Goal: Task Accomplishment & Management: Use online tool/utility

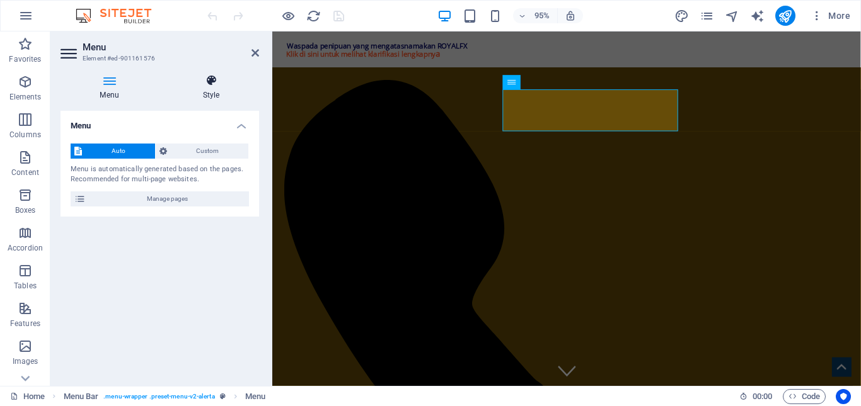
click at [202, 82] on icon at bounding box center [211, 80] width 96 height 13
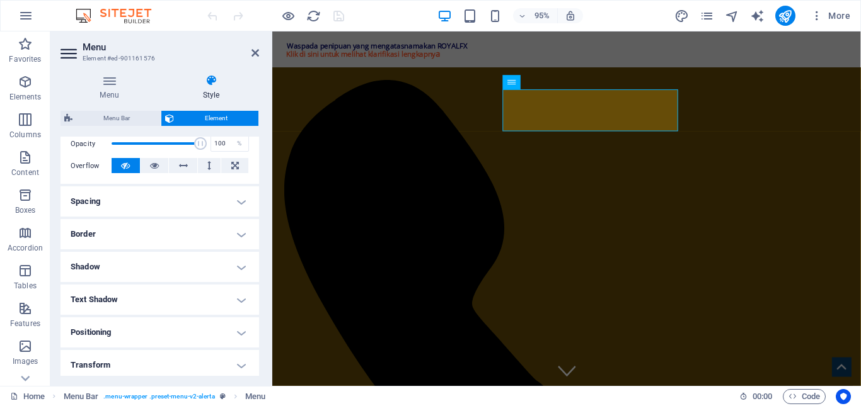
scroll to position [104, 0]
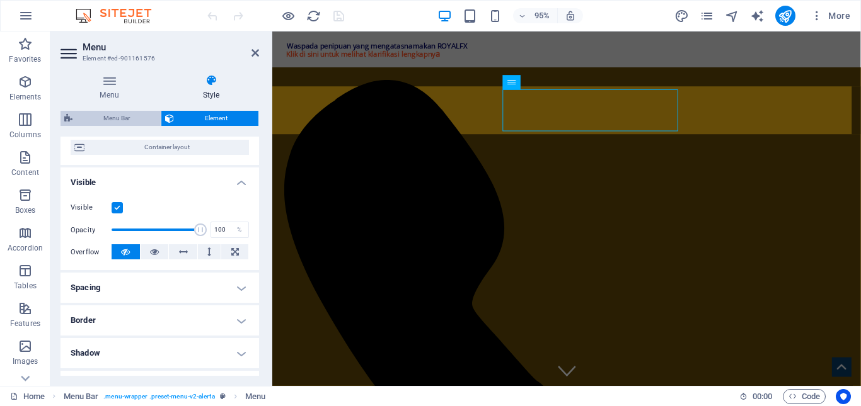
click at [129, 120] on span "Menu Bar" at bounding box center [116, 118] width 81 height 15
select select "rem"
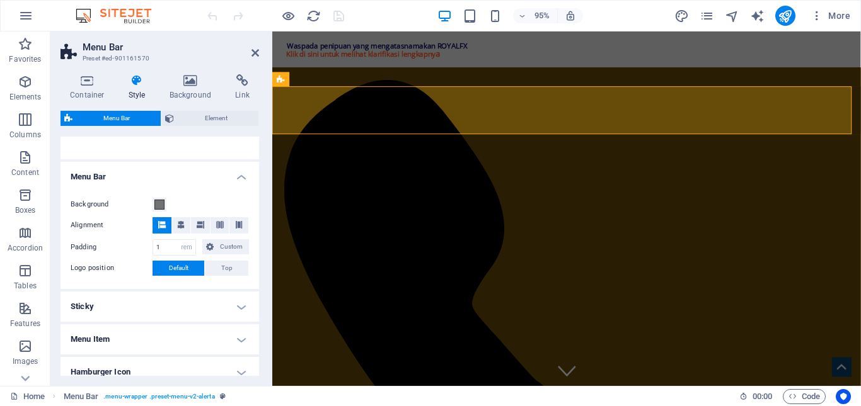
scroll to position [252, 0]
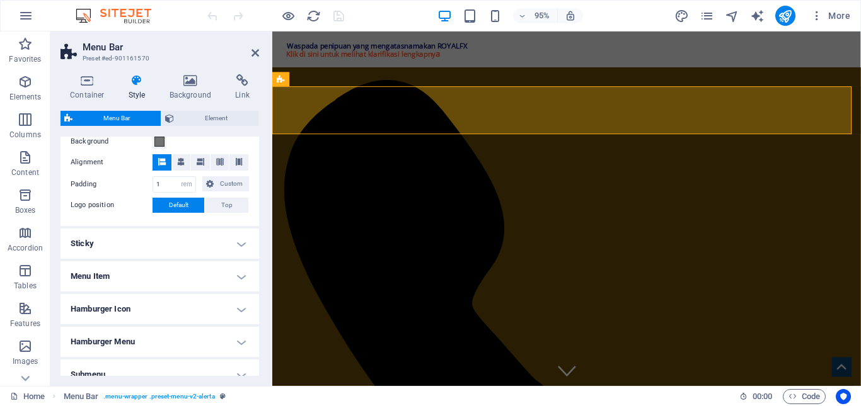
click at [166, 267] on h4 "Menu Item" at bounding box center [160, 277] width 199 height 30
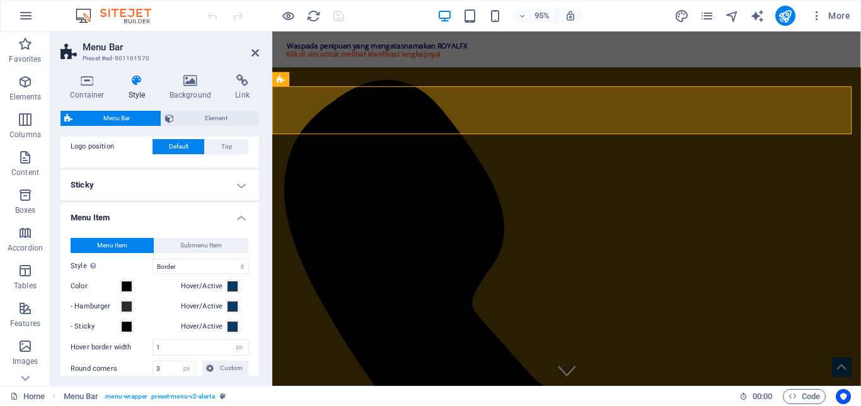
scroll to position [315, 0]
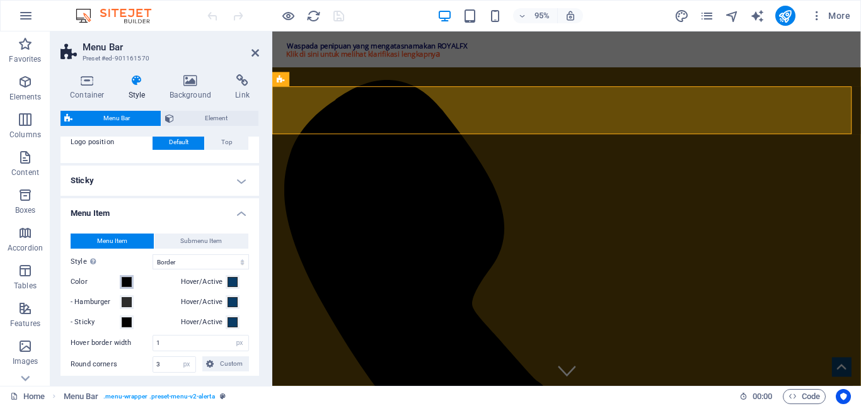
click at [123, 282] on span at bounding box center [127, 282] width 10 height 10
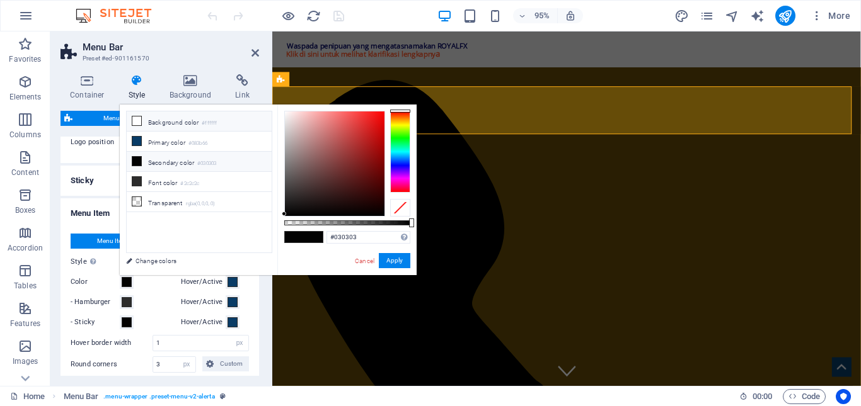
click at [133, 121] on icon at bounding box center [136, 121] width 9 height 9
type input "#ffffff"
click at [388, 264] on button "Apply" at bounding box center [395, 260] width 32 height 15
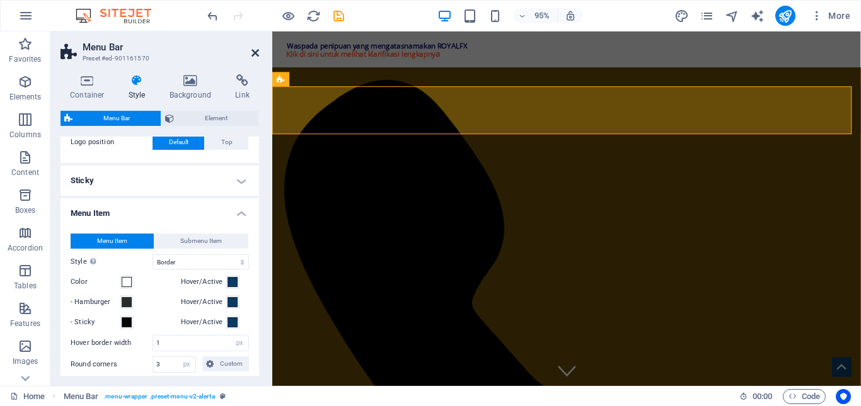
click at [258, 55] on icon at bounding box center [255, 53] width 8 height 10
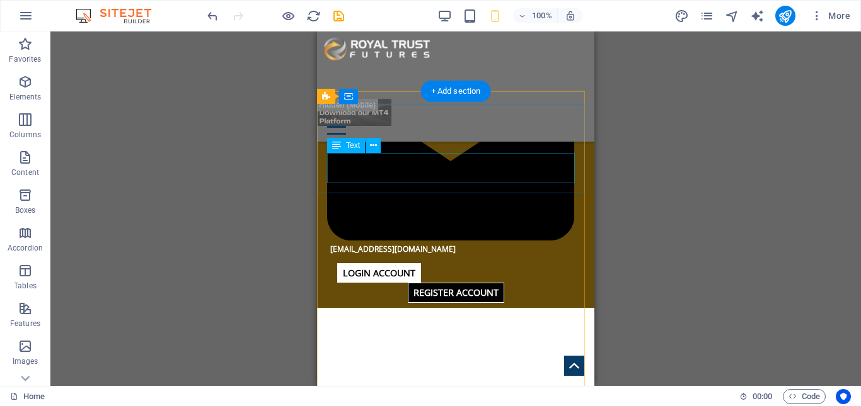
scroll to position [819, 0]
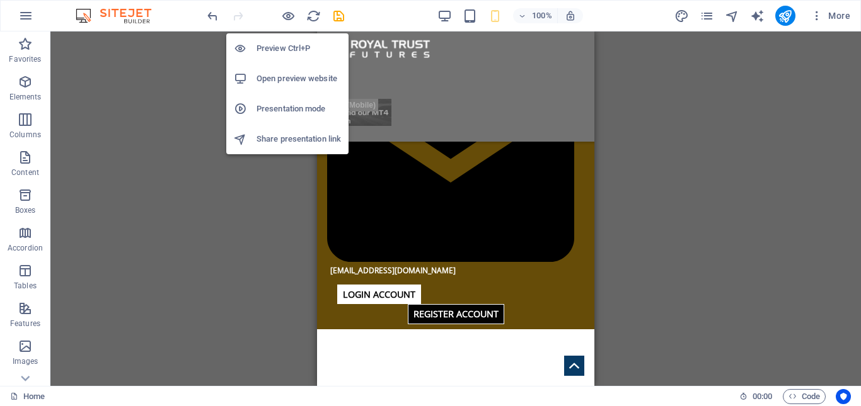
click at [274, 43] on h6 "Preview Ctrl+P" at bounding box center [298, 48] width 84 height 15
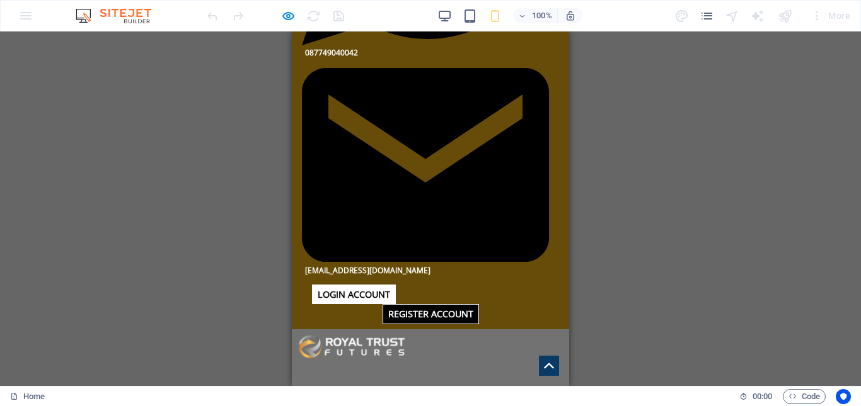
drag, startPoint x: 580, startPoint y: 46, endPoint x: 443, endPoint y: 32, distance: 138.1
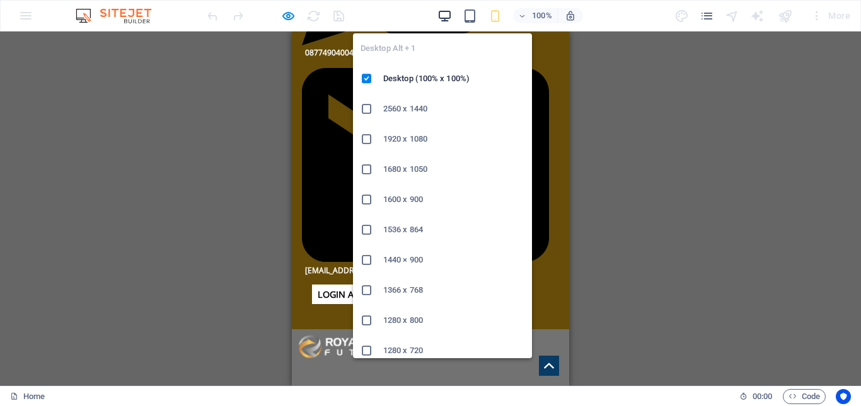
click at [447, 19] on icon "button" at bounding box center [444, 16] width 14 height 14
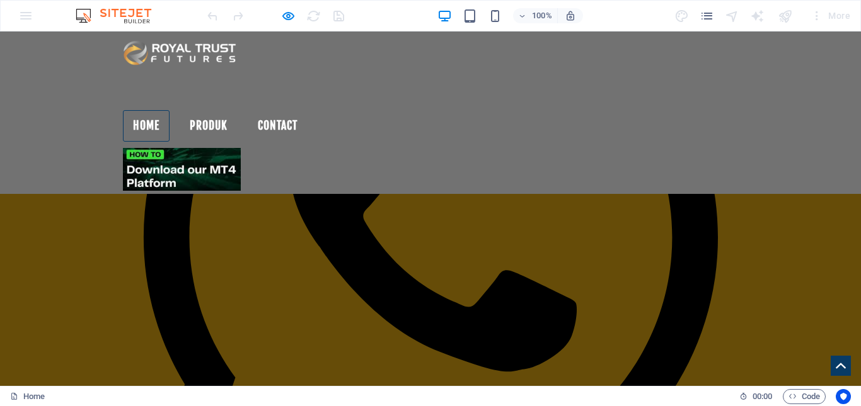
scroll to position [567, 0]
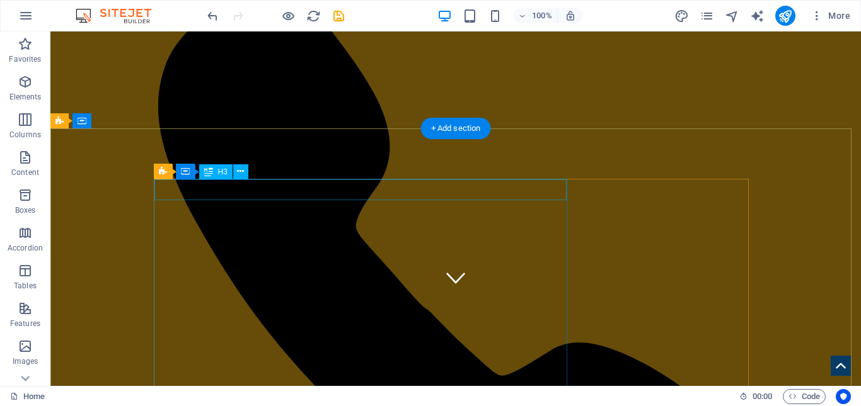
scroll to position [0, 0]
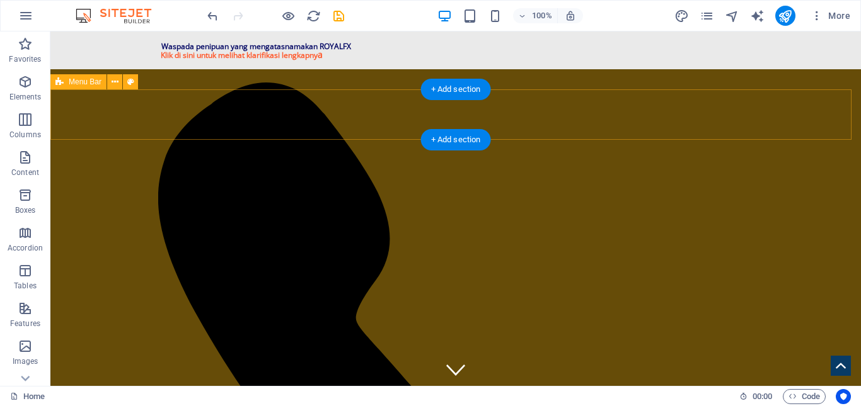
select select "rem"
select select "hover_border"
select select "px"
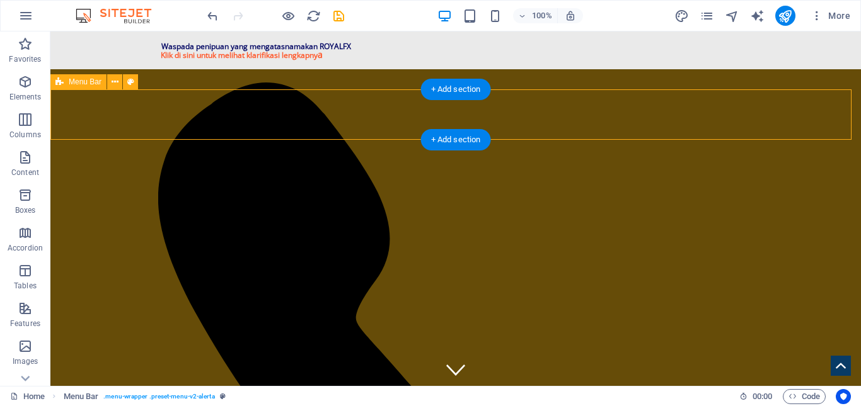
select select "px"
select select "rem"
select select "link-special-font"
select select "rem"
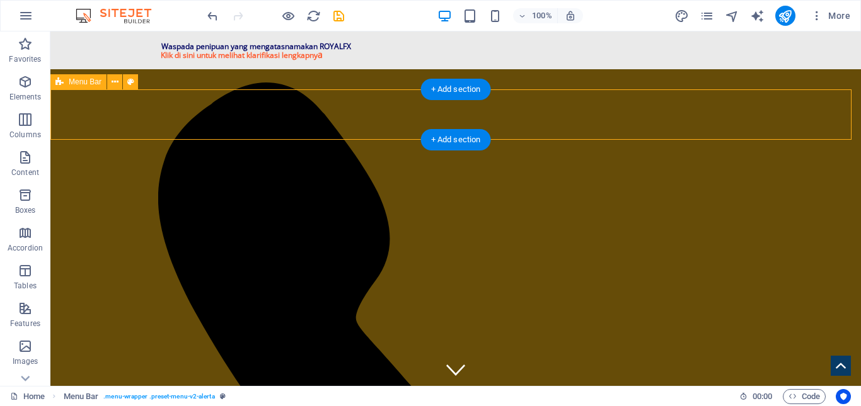
select select "600"
select select "px"
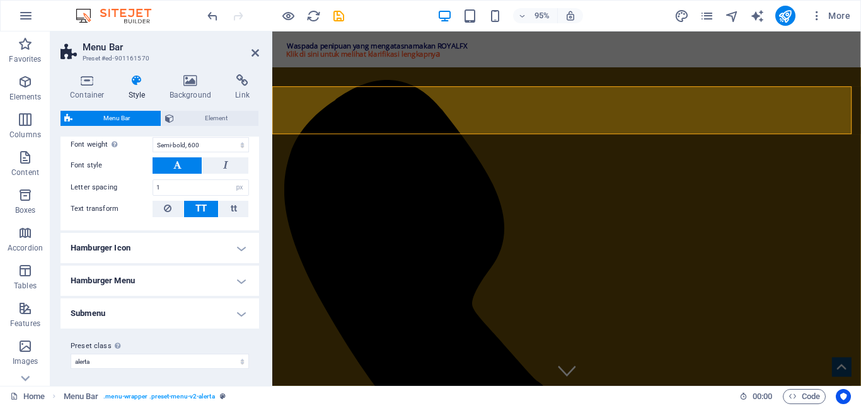
scroll to position [643, 0]
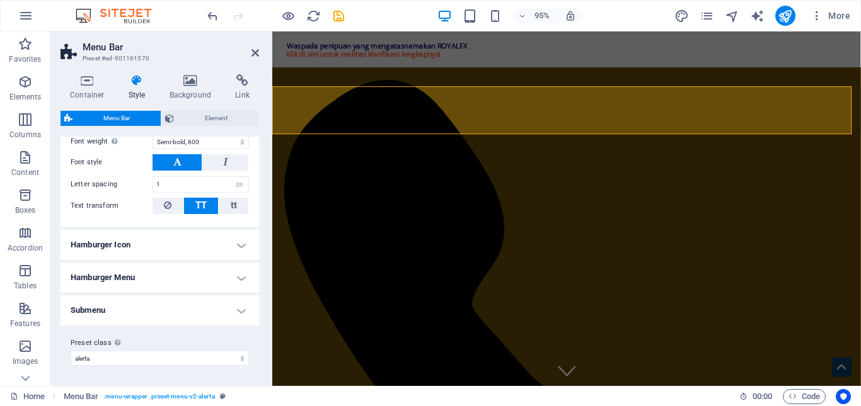
click at [185, 243] on h4 "Hamburger Icon" at bounding box center [160, 245] width 199 height 30
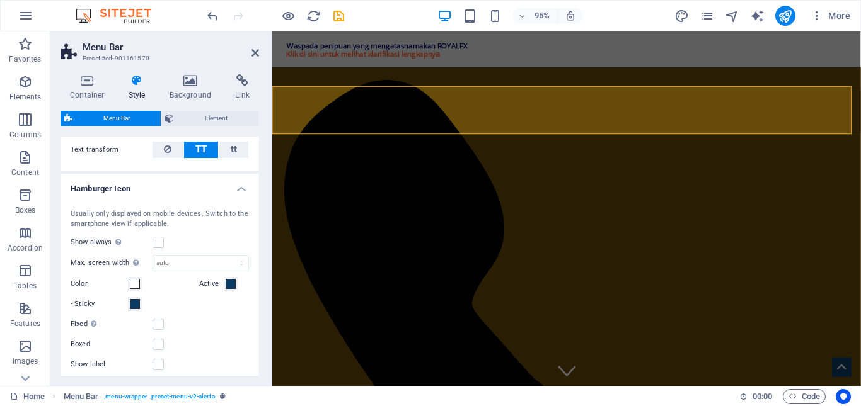
scroll to position [706, 0]
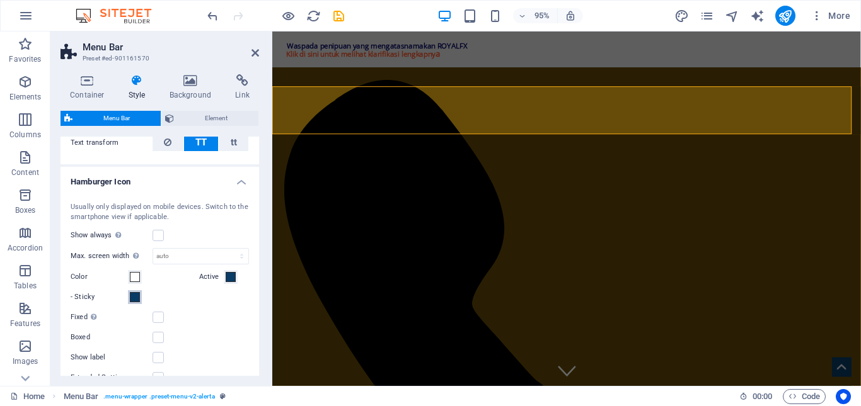
click at [141, 297] on button "- Sticky" at bounding box center [135, 298] width 14 height 14
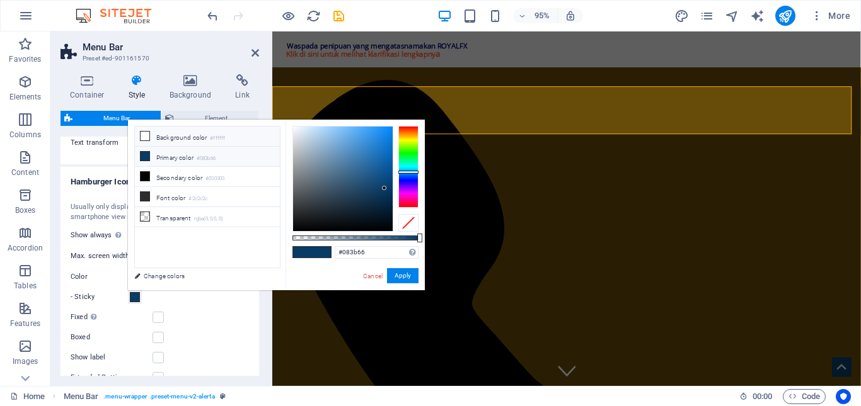
click at [144, 136] on icon at bounding box center [145, 136] width 9 height 9
type input "#ffffff"
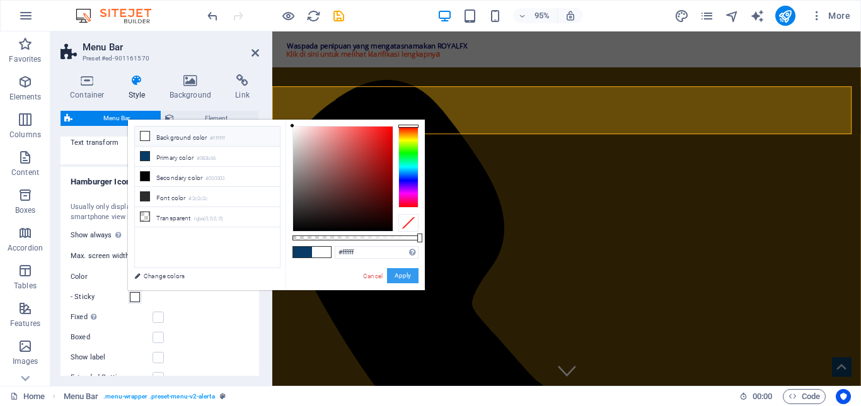
click at [409, 276] on button "Apply" at bounding box center [403, 275] width 32 height 15
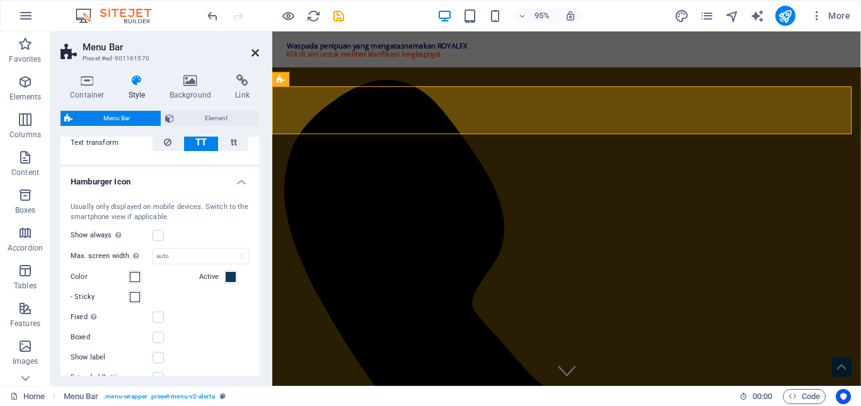
click at [253, 57] on icon at bounding box center [255, 53] width 8 height 10
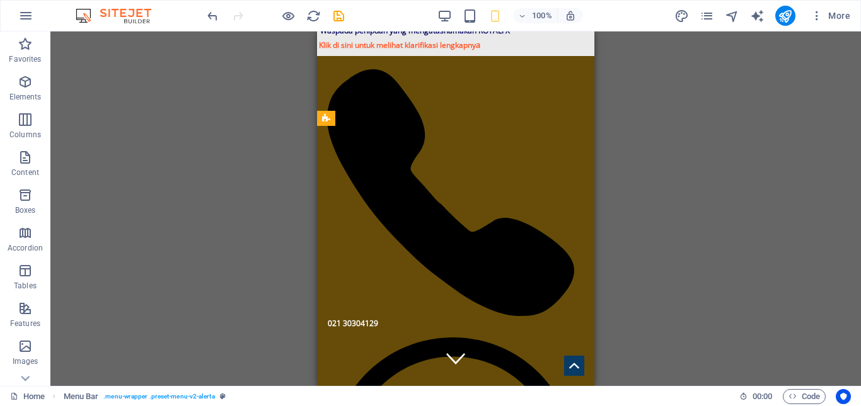
scroll to position [0, 0]
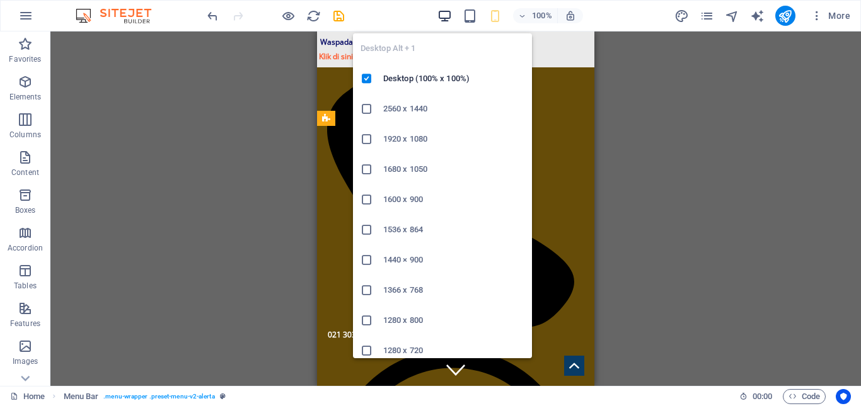
click at [444, 12] on icon "button" at bounding box center [444, 16] width 14 height 14
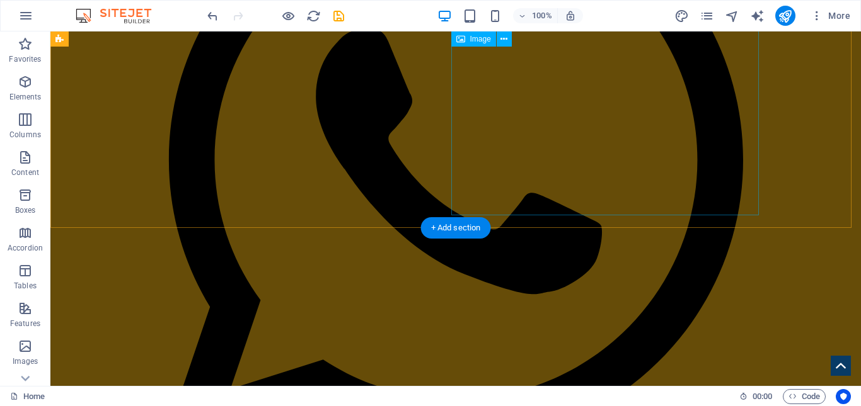
scroll to position [819, 0]
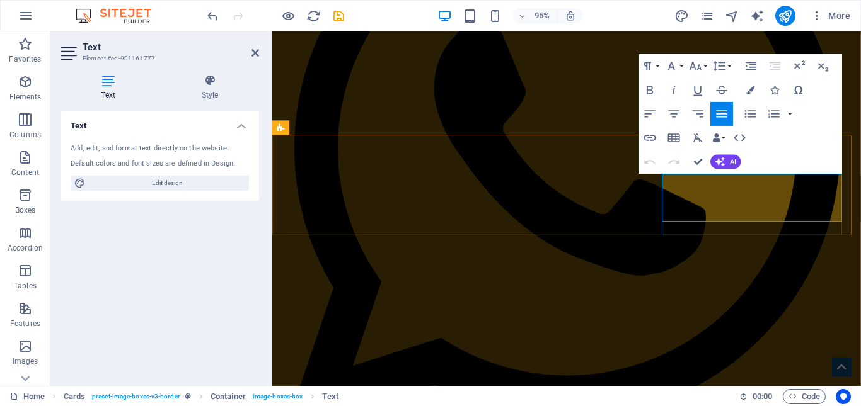
scroll to position [818, 0]
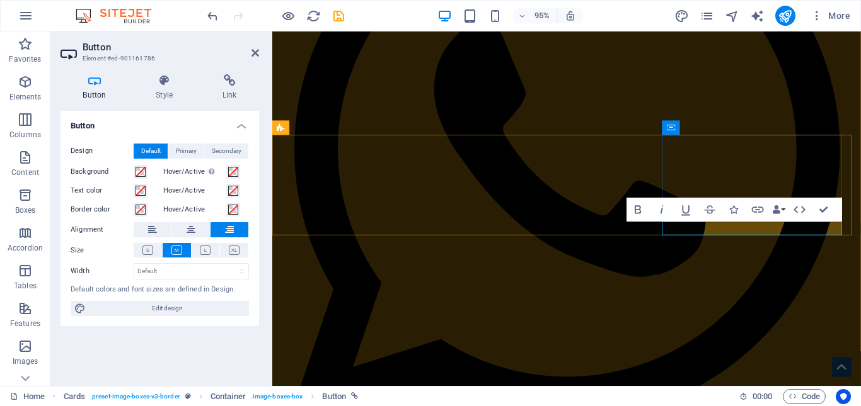
click at [229, 83] on icon at bounding box center [229, 80] width 59 height 13
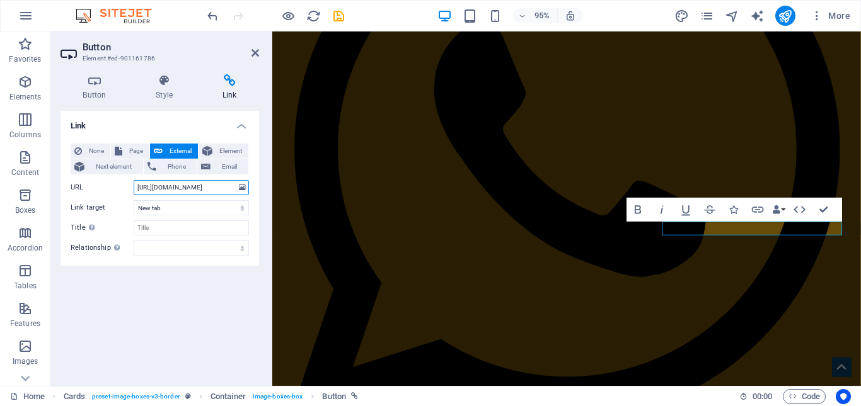
scroll to position [0, 75]
drag, startPoint x: 500, startPoint y: 221, endPoint x: 274, endPoint y: 197, distance: 226.9
